Goal: Navigation & Orientation: Find specific page/section

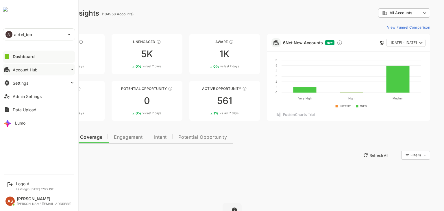
click at [31, 68] on div "Account Hub" at bounding box center [25, 69] width 25 height 5
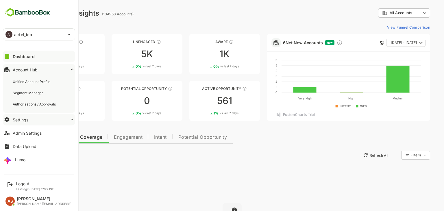
click at [44, 123] on button "Settings" at bounding box center [39, 120] width 72 height 12
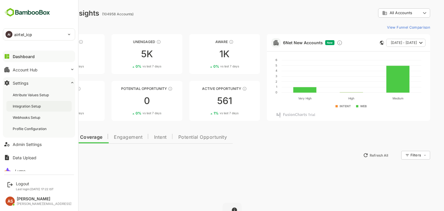
click at [43, 106] on div "Integration Setup" at bounding box center [38, 106] width 65 height 11
click at [20, 157] on div "Data Upload" at bounding box center [25, 157] width 24 height 5
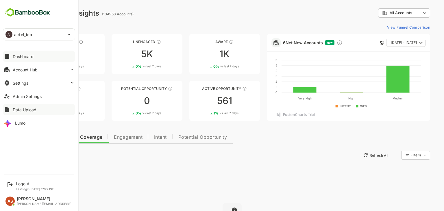
click at [27, 59] on button "Dashboard" at bounding box center [39, 57] width 72 height 12
click at [22, 69] on div "Account Hub" at bounding box center [25, 69] width 25 height 5
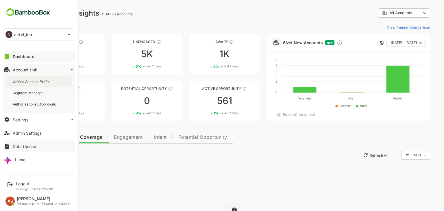
click at [25, 85] on div "Unified Account Profile" at bounding box center [38, 81] width 65 height 11
click at [37, 58] on button "Dashboard" at bounding box center [39, 57] width 72 height 12
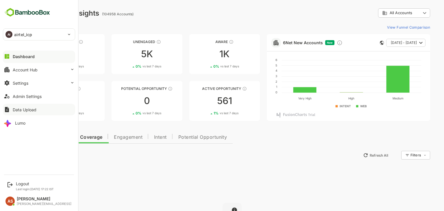
click at [16, 33] on p "airtel_icp" at bounding box center [23, 35] width 18 height 6
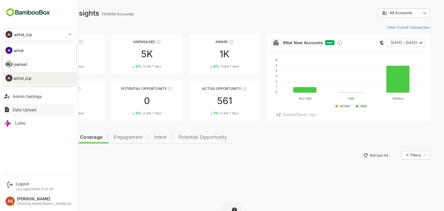
click at [30, 50] on li "AI airtel" at bounding box center [40, 50] width 72 height 13
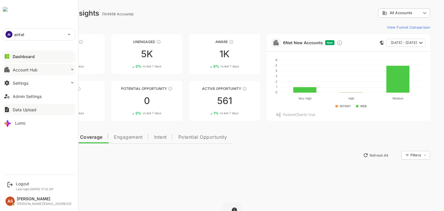
click at [13, 71] on div "Account Hub" at bounding box center [25, 69] width 25 height 5
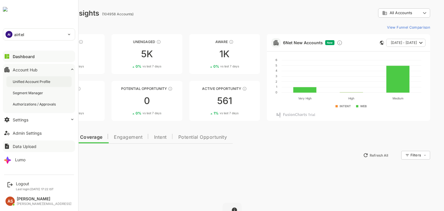
click at [15, 80] on div "Unified Account Profile" at bounding box center [32, 81] width 39 height 5
click at [18, 118] on div "Settings" at bounding box center [21, 119] width 16 height 5
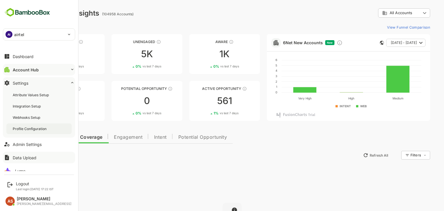
click at [23, 128] on div "Profile Configuration" at bounding box center [30, 128] width 35 height 5
click at [34, 147] on button "Admin Settings" at bounding box center [39, 145] width 72 height 12
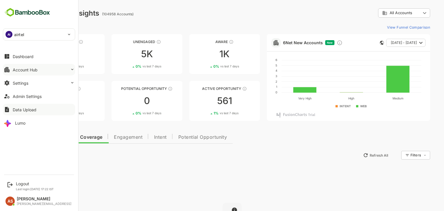
click at [12, 71] on button "Account Hub" at bounding box center [39, 70] width 72 height 12
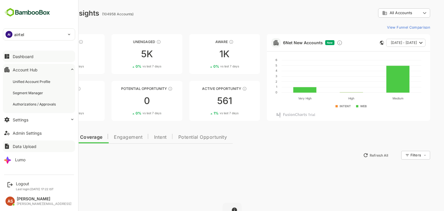
click at [26, 55] on div "Dashboard" at bounding box center [23, 56] width 21 height 5
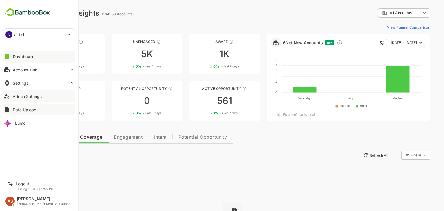
click at [16, 98] on div "Admin Settings" at bounding box center [27, 96] width 29 height 5
click at [23, 55] on div "Dashboard" at bounding box center [23, 56] width 21 height 5
click at [20, 33] on p "airtel" at bounding box center [19, 35] width 10 height 6
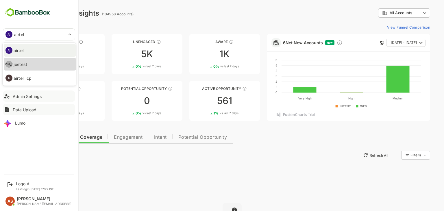
click at [19, 60] on li "[PERSON_NAME]" at bounding box center [40, 64] width 72 height 13
type input "*******"
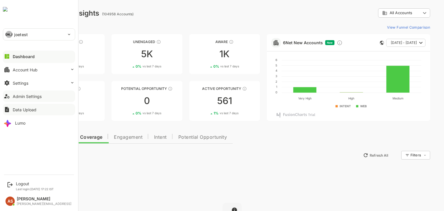
click at [31, 37] on div "[PERSON_NAME]" at bounding box center [35, 35] width 65 height 12
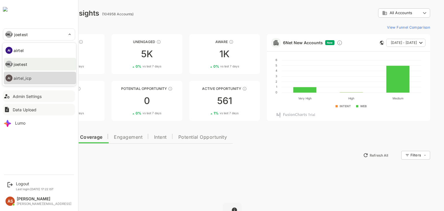
click at [27, 76] on p "airtel_icp" at bounding box center [23, 78] width 18 height 6
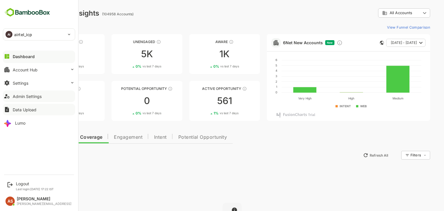
click at [40, 98] on div "Admin Settings" at bounding box center [27, 96] width 29 height 5
click at [11, 121] on icon at bounding box center [7, 122] width 9 height 9
click at [51, 71] on button "Account Hub" at bounding box center [39, 70] width 72 height 12
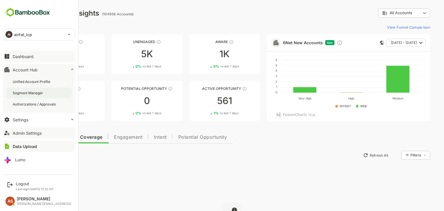
click at [44, 92] on div "Segment Manager" at bounding box center [38, 93] width 65 height 11
click at [28, 81] on div "Unified Account Profile" at bounding box center [32, 81] width 39 height 5
click at [30, 93] on div "Segment Manager" at bounding box center [29, 93] width 32 height 5
